Goal: Task Accomplishment & Management: Use online tool/utility

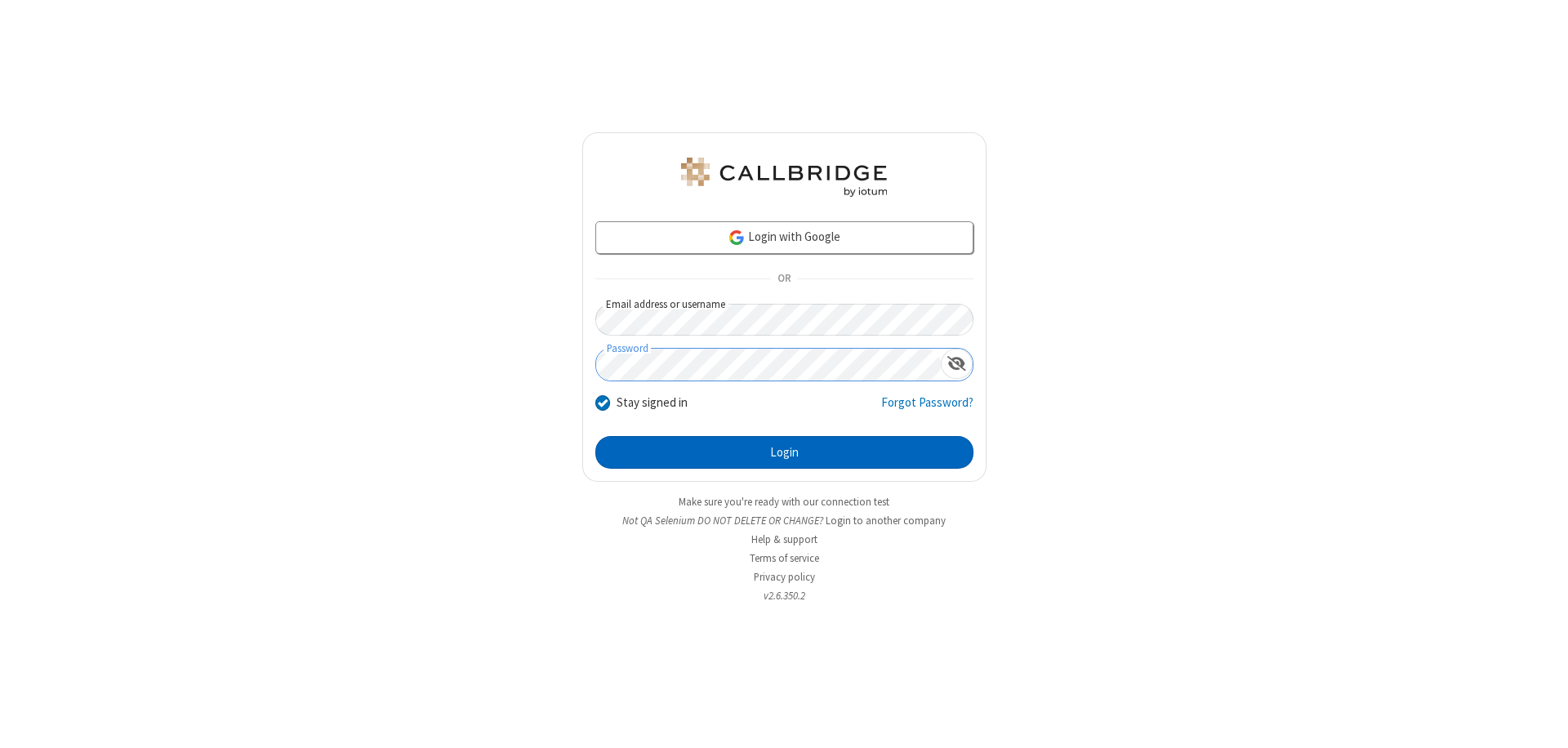
click at [784, 452] on button "Login" at bounding box center [784, 452] width 378 height 33
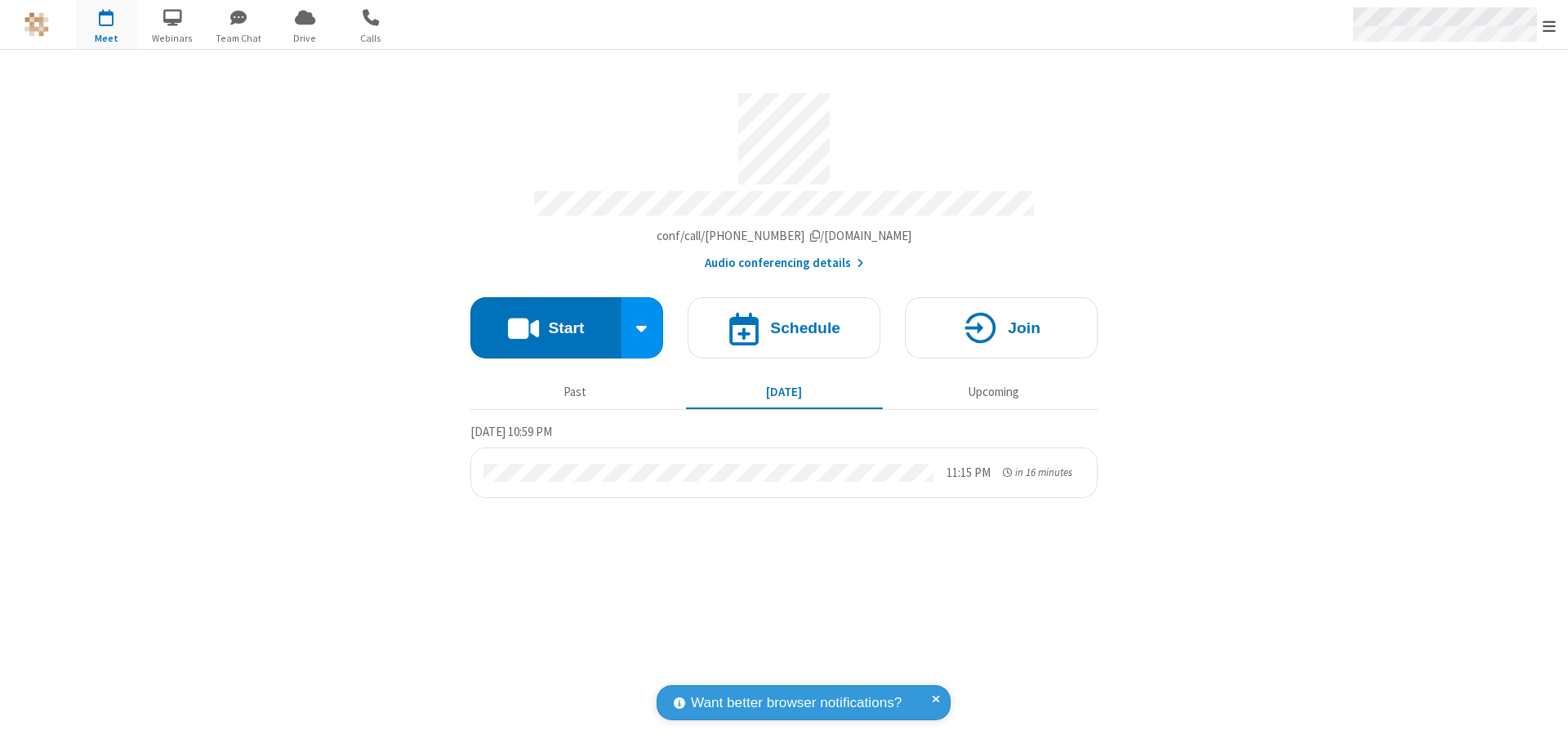
click at [1549, 25] on span "Open menu" at bounding box center [1549, 26] width 13 height 16
click at [304, 37] on span "Drive" at bounding box center [305, 38] width 62 height 14
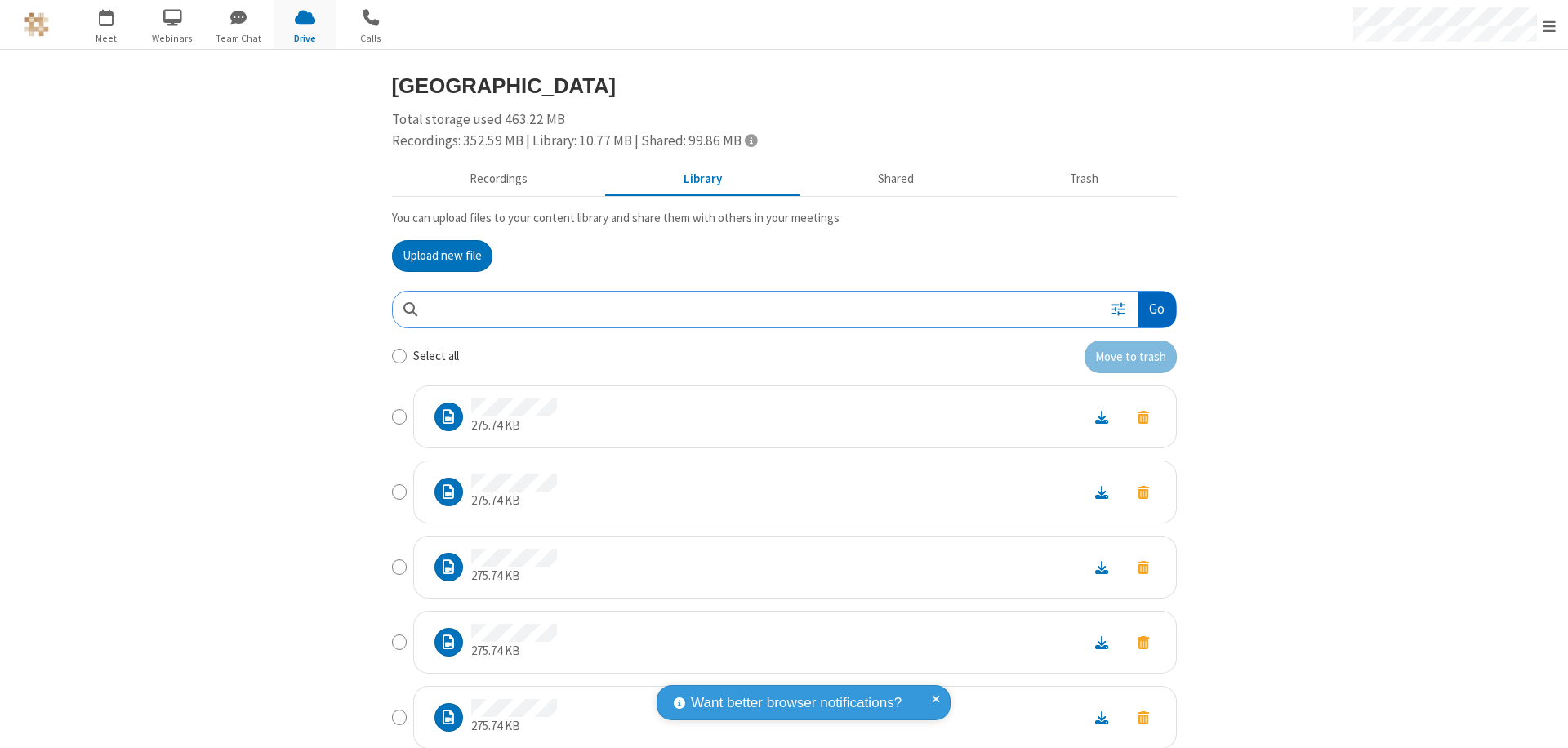
click at [1150, 309] on button "Go" at bounding box center [1156, 310] width 37 height 37
click at [435, 255] on button "Upload new file" at bounding box center [442, 256] width 101 height 33
